Goal: Complete application form: Complete application form

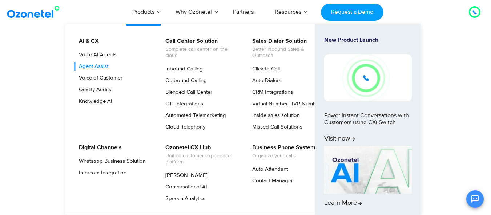
click at [101, 69] on link "Agent Assist" at bounding box center [91, 66] width 35 height 9
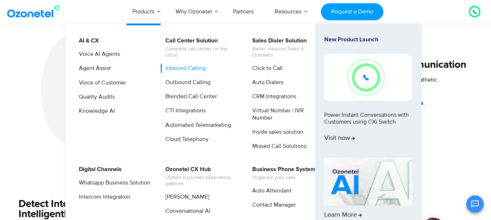
scroll to position [726, 0]
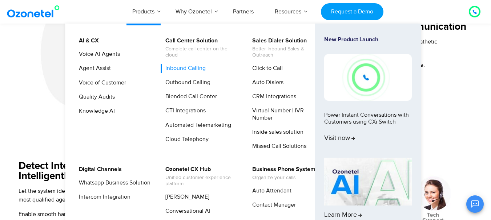
click at [190, 69] on link "Inbound Calling" at bounding box center [184, 68] width 46 height 9
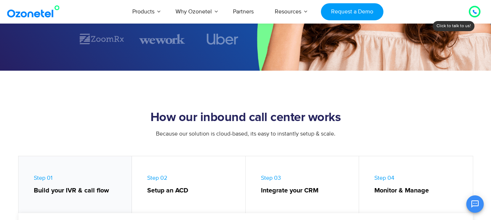
scroll to position [73, 0]
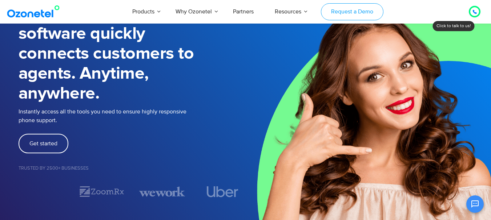
click at [370, 12] on link "Request a Demo" at bounding box center [352, 11] width 62 height 17
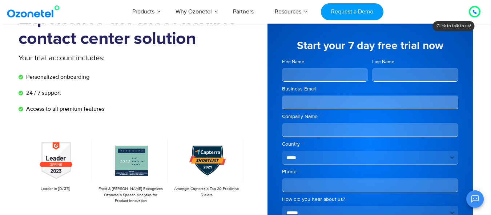
scroll to position [36, 0]
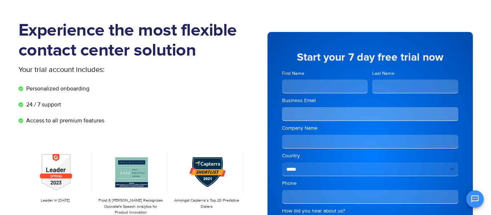
click at [338, 84] on input "First Name" at bounding box center [325, 87] width 86 height 14
type input "******"
click at [405, 84] on input "Last Name" at bounding box center [415, 87] width 86 height 14
click at [331, 114] on input "Business Email *" at bounding box center [370, 114] width 176 height 14
type input "*"
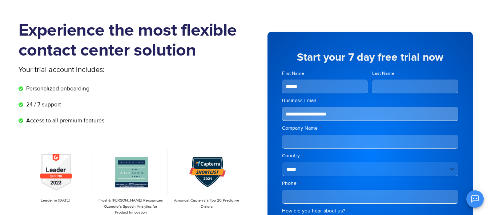
type input "**********"
click at [322, 139] on input "Company Name *" at bounding box center [370, 142] width 176 height 14
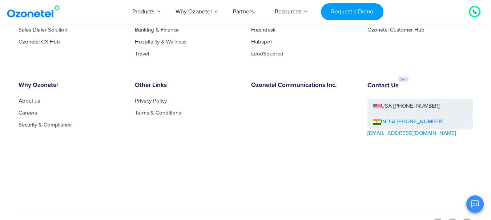
scroll to position [1236, 0]
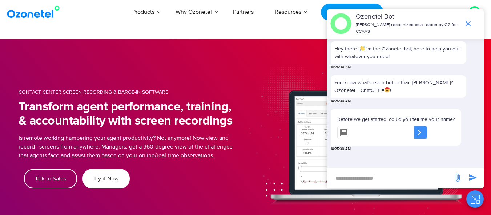
click at [102, 183] on link "Try it Now" at bounding box center [105, 179] width 47 height 20
